Goal: Navigation & Orientation: Find specific page/section

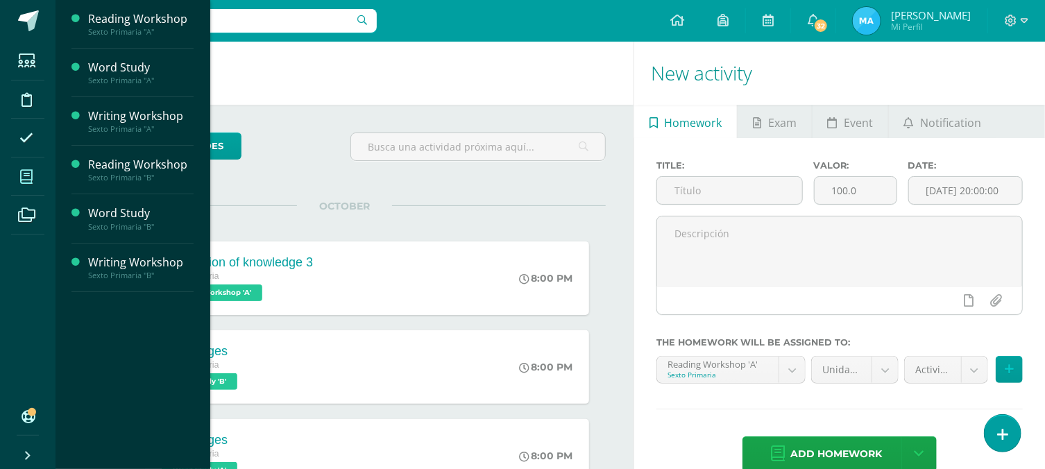
click at [24, 178] on icon at bounding box center [26, 177] width 12 height 14
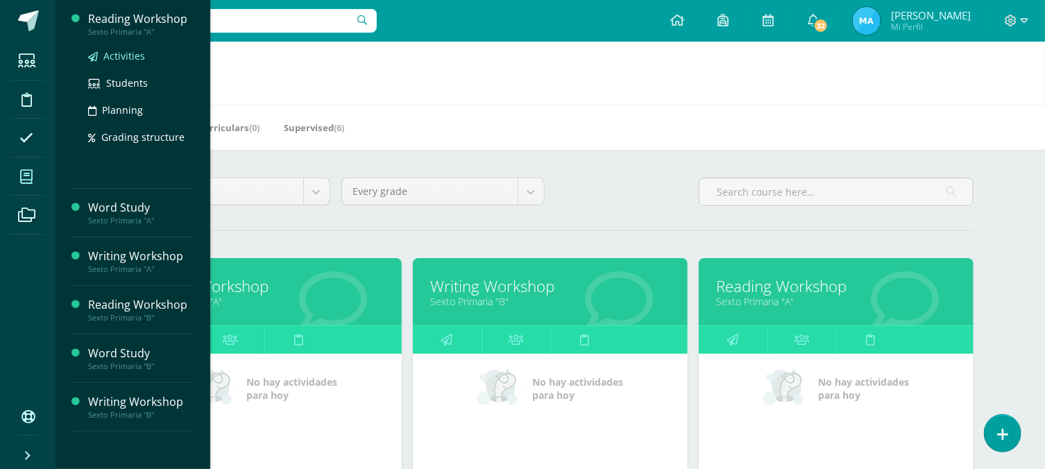
click at [125, 55] on span "Activities" at bounding box center [124, 55] width 42 height 13
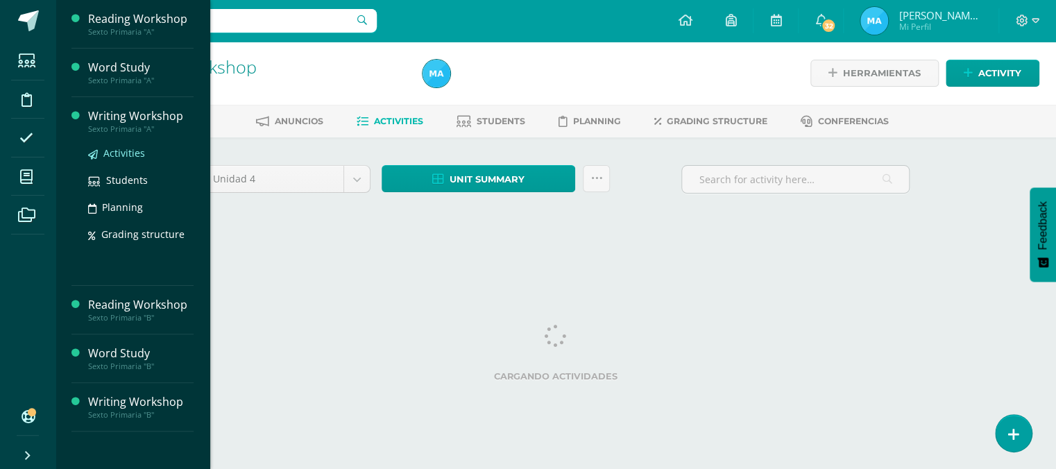
click at [119, 151] on span "Activities" at bounding box center [124, 152] width 42 height 13
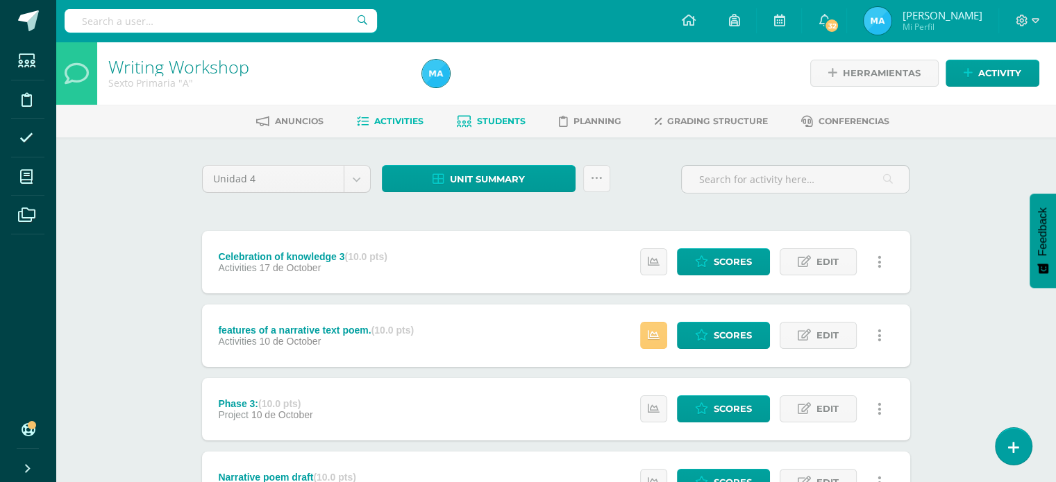
click at [511, 117] on span "Students" at bounding box center [501, 121] width 49 height 10
